Goal: Navigation & Orientation: Find specific page/section

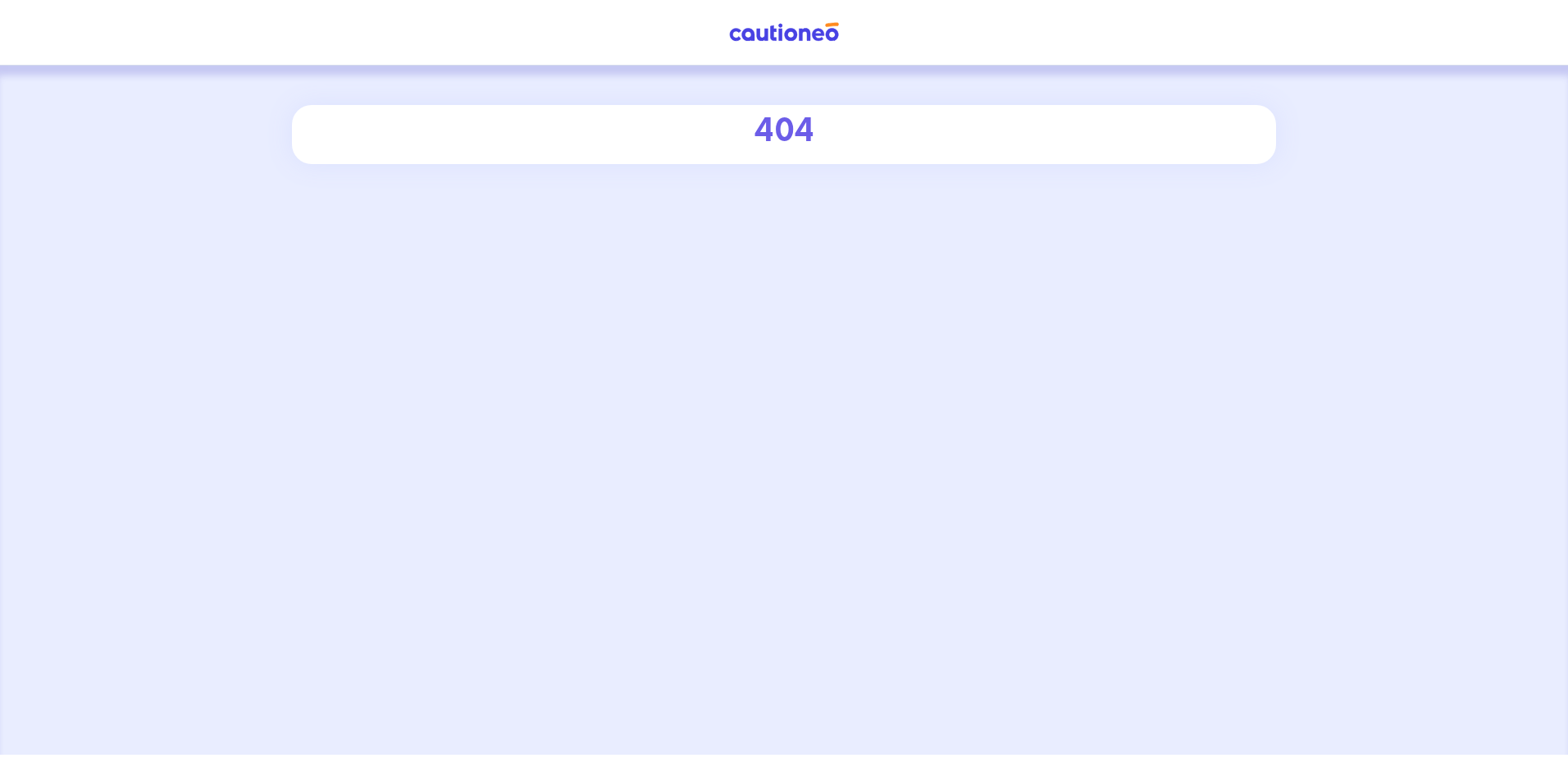
click at [731, 34] on img at bounding box center [784, 32] width 123 height 21
click at [749, 124] on div "404" at bounding box center [784, 131] width 886 height 40
click at [1459, 54] on nav "Mon compte" at bounding box center [784, 33] width 1568 height 66
